Goal: Transaction & Acquisition: Subscribe to service/newsletter

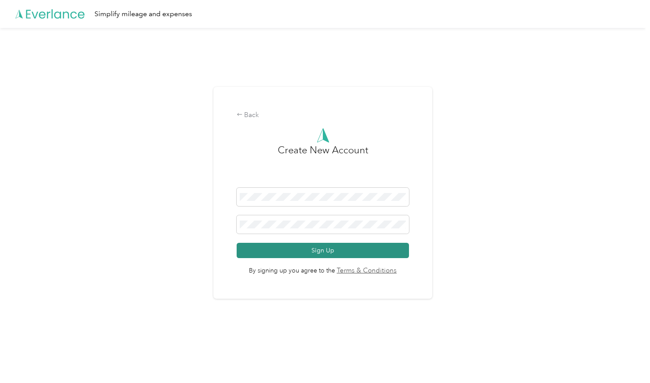
click at [345, 251] on button "Sign Up" at bounding box center [323, 250] width 173 height 15
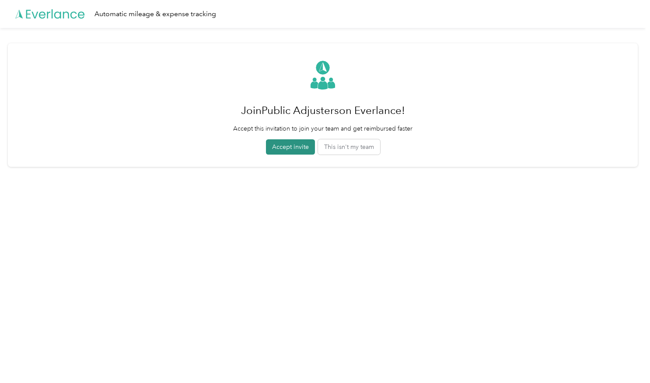
click at [303, 143] on button "Accept invite" at bounding box center [290, 146] width 49 height 15
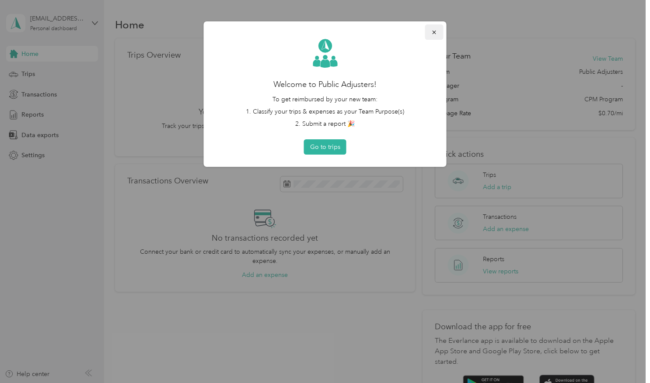
click at [433, 33] on icon "button" at bounding box center [433, 32] width 3 height 3
